Goal: Check status

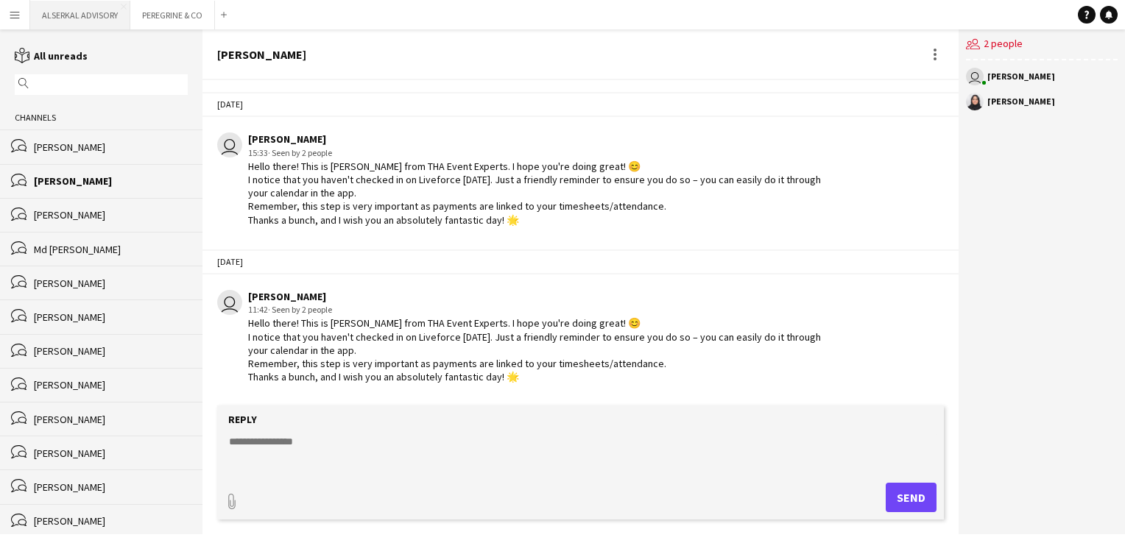
scroll to position [1611, 0]
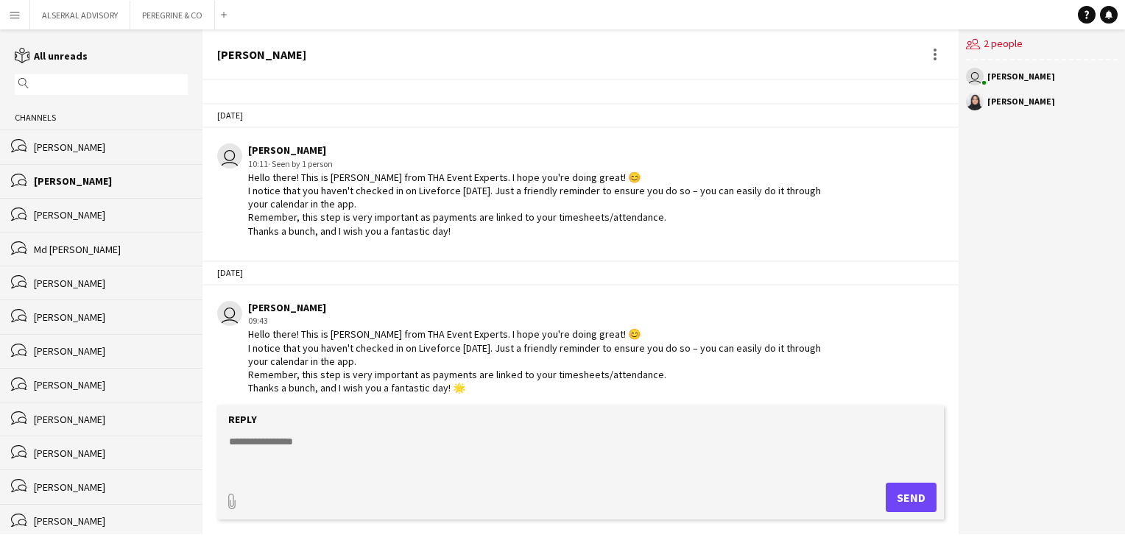
click at [15, 16] on app-icon "Menu" at bounding box center [15, 15] width 12 height 12
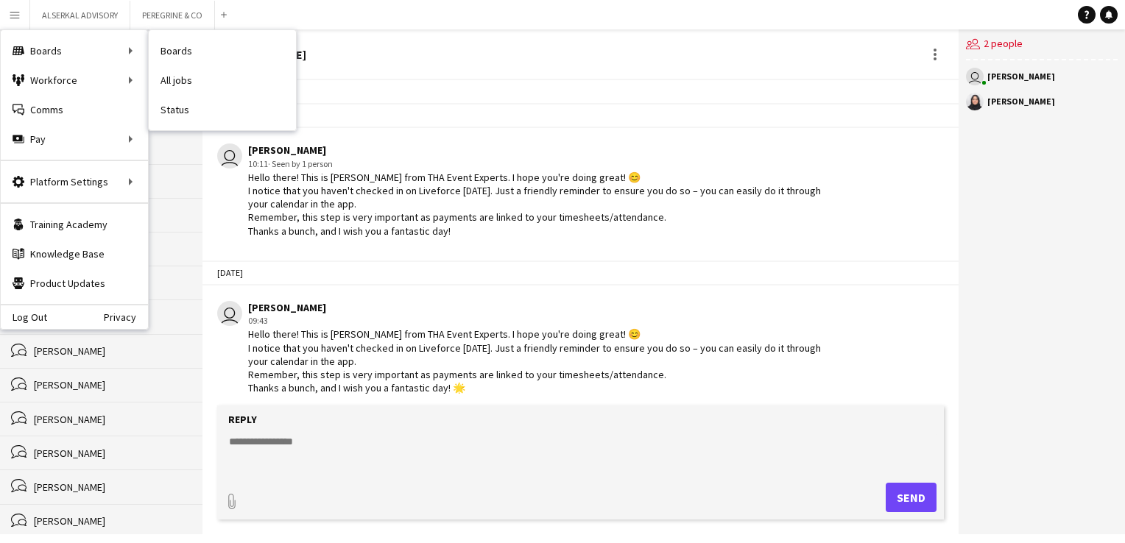
click at [162, 110] on link "Status" at bounding box center [222, 109] width 147 height 29
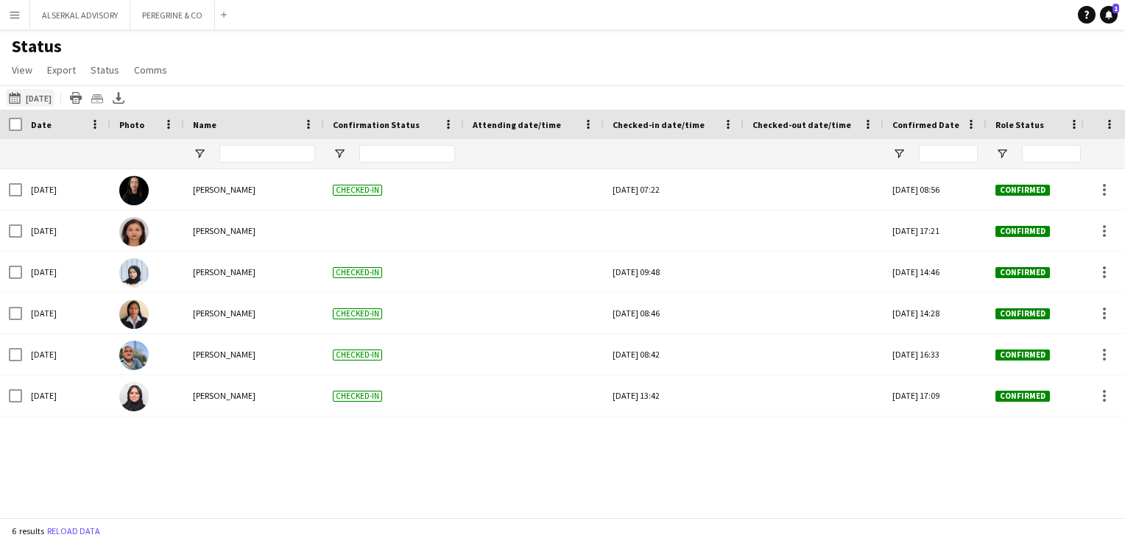
click at [54, 99] on button "[DATE] [DATE]" at bounding box center [30, 98] width 49 height 18
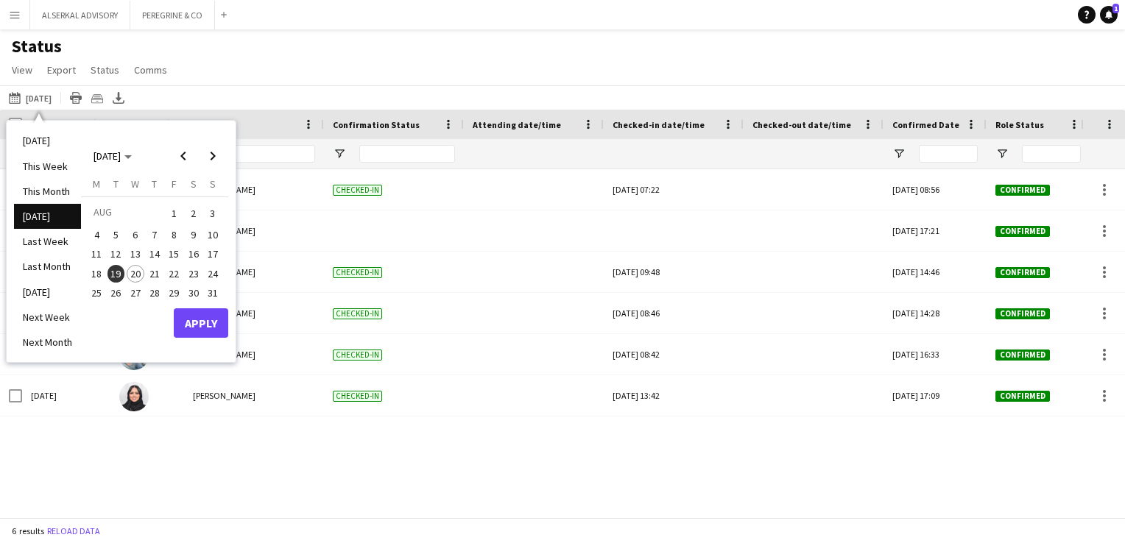
click at [140, 270] on span "20" at bounding box center [136, 274] width 18 height 18
click at [208, 322] on button "Apply" at bounding box center [201, 322] width 54 height 29
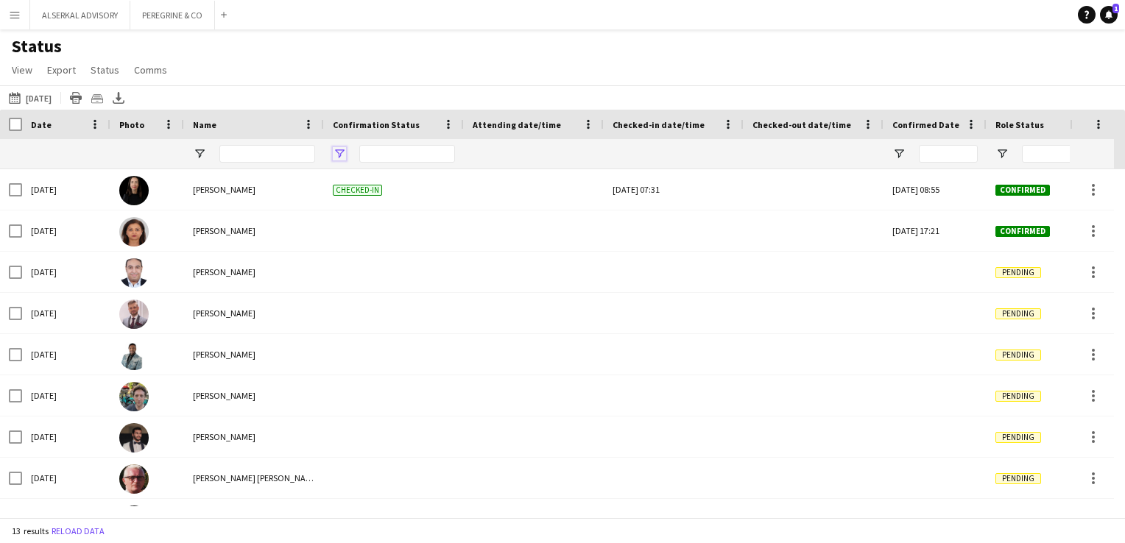
click at [339, 152] on span "Open Filter Menu" at bounding box center [339, 153] width 13 height 13
click at [365, 243] on div "(Select All)" at bounding box center [414, 244] width 116 height 11
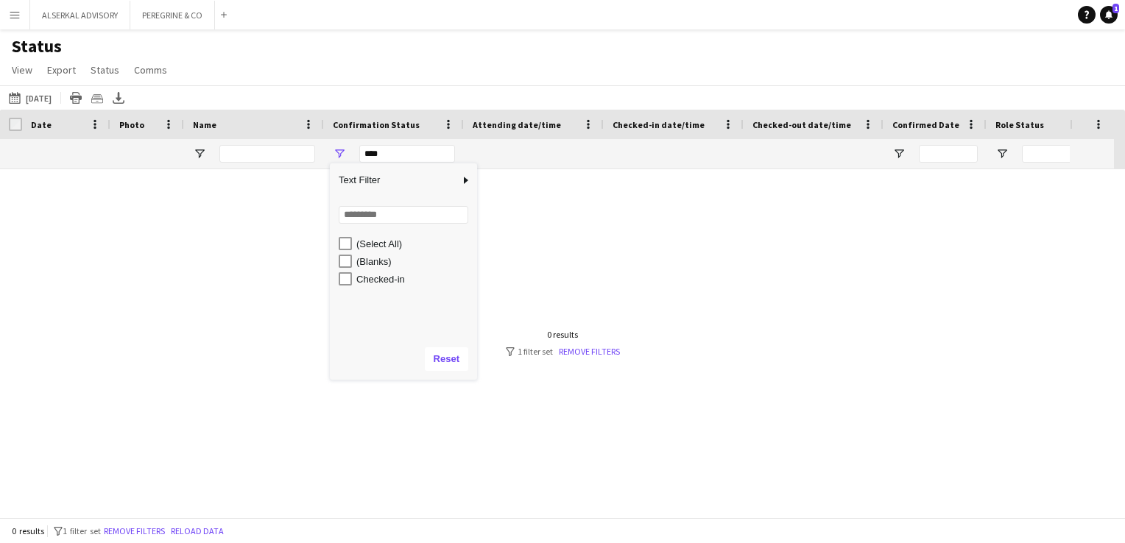
click at [362, 278] on div "Checked-in" at bounding box center [414, 279] width 116 height 11
type input "**********"
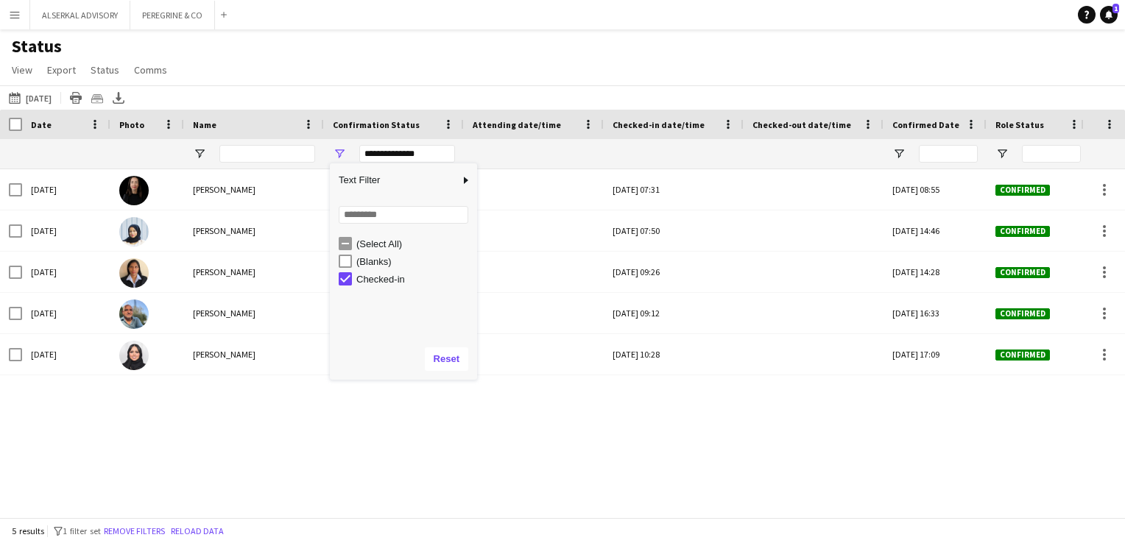
drag, startPoint x: 341, startPoint y: 434, endPoint x: 353, endPoint y: 434, distance: 12.5
click at [342, 434] on div "[DATE] [PERSON_NAME] Checked-in [DATE] 07:31 [DATE] 08:55 Confirmed EE27860 [PE…" at bounding box center [540, 337] width 1081 height 337
